Goal: Navigation & Orientation: Find specific page/section

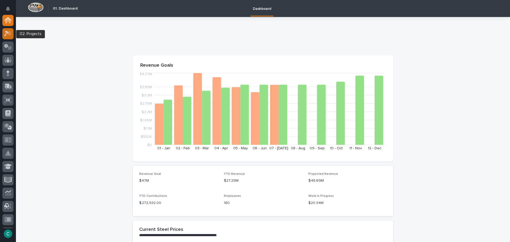
click at [6, 38] on div at bounding box center [7, 33] width 11 height 11
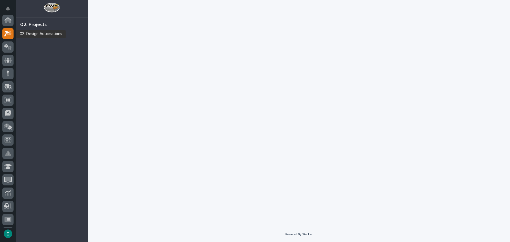
scroll to position [13, 0]
